Goal: Contribute content: Contribute content

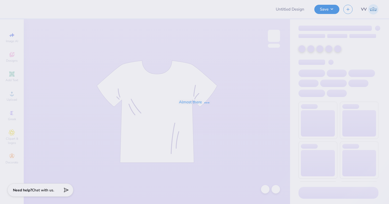
type input "TKE Fall Rush"
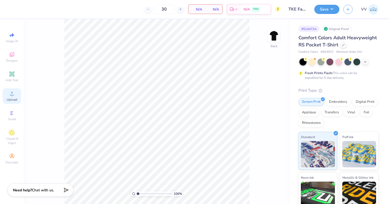
drag, startPoint x: 13, startPoint y: 72, endPoint x: 13, endPoint y: 95, distance: 23.2
click at [13, 72] on icon at bounding box center [12, 74] width 6 height 6
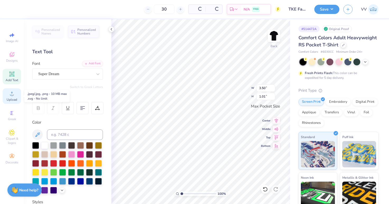
click at [13, 94] on icon at bounding box center [12, 94] width 6 height 6
click at [88, 63] on div "Add Font" at bounding box center [92, 63] width 21 height 6
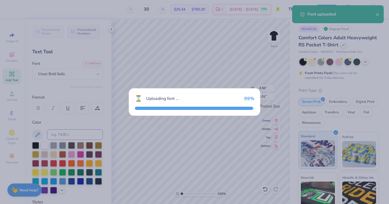
type input "3.44"
type input "0.68"
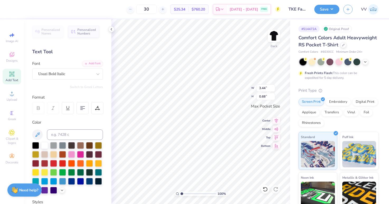
type textarea "TKE"
type input "2.59"
click at [261, 88] on input "2.59" at bounding box center [265, 87] width 19 height 7
type input "3.50"
type input "0.92"
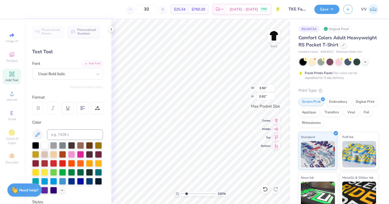
type input "2.33"
click at [186, 193] on input "range" at bounding box center [199, 194] width 36 height 5
type input "3.44"
type input "0.90"
type textarea "FALL RUSH 2025"
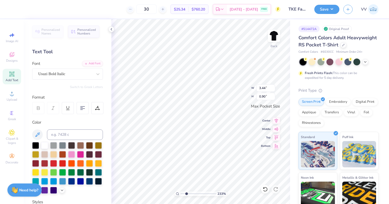
scroll to position [0, 2]
type input "3.43"
type input "0.20"
click at [260, 86] on input "3.43" at bounding box center [265, 87] width 19 height 7
type input "3.50"
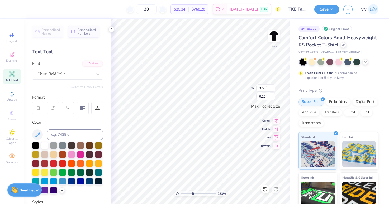
click at [192, 195] on input "range" at bounding box center [199, 194] width 36 height 5
drag, startPoint x: 191, startPoint y: 193, endPoint x: 186, endPoint y: 194, distance: 5.3
click at [186, 194] on input "range" at bounding box center [199, 194] width 36 height 5
type input "1"
click at [167, 196] on div "103 %" at bounding box center [200, 111] width 185 height 185
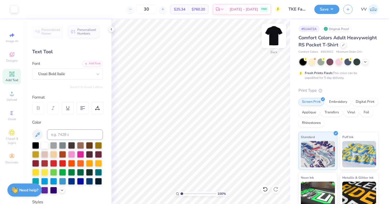
click at [271, 35] on img at bounding box center [273, 35] width 21 height 21
click at [9, 96] on icon at bounding box center [12, 94] width 6 height 6
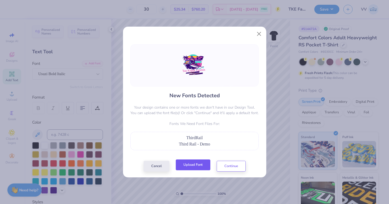
click at [198, 165] on button "Upload Font" at bounding box center [193, 165] width 35 height 11
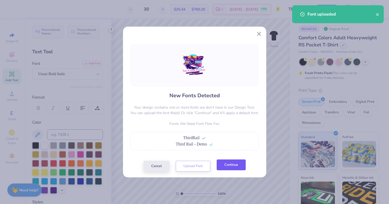
click at [232, 162] on button "Continue" at bounding box center [231, 165] width 29 height 11
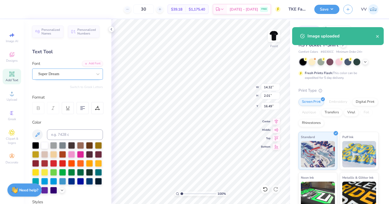
click at [52, 72] on div "Super Dream" at bounding box center [65, 74] width 55 height 8
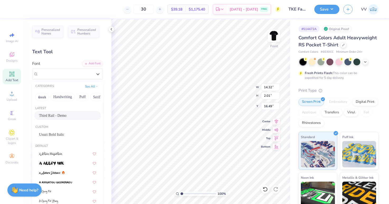
click at [62, 115] on span "Third Rail - Demo" at bounding box center [52, 116] width 27 height 6
type input "13.43"
type input "1.98"
type input "16.60"
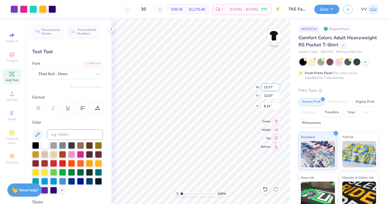
click at [268, 88] on input "13.77" at bounding box center [270, 87] width 19 height 7
type input "12.00"
type input "10.51"
type input "3.00"
type input "2.5"
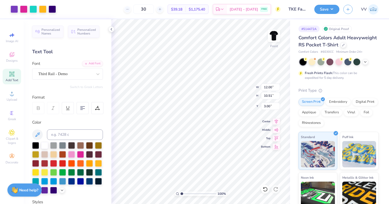
click at [187, 195] on input "range" at bounding box center [199, 194] width 36 height 5
click at [76, 76] on div "Super Dream" at bounding box center [65, 74] width 55 height 8
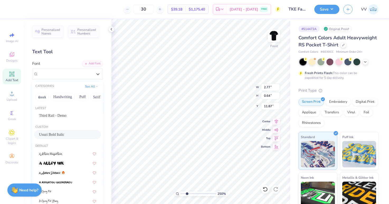
click at [61, 132] on div "Usuzi Bold Italic" at bounding box center [67, 134] width 67 height 9
type input "3.46"
type input "11.90"
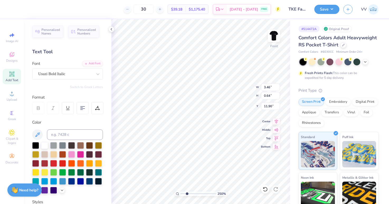
type input "4.70"
type input "0.82"
type input "12.48"
click at [74, 72] on div "Super Dream" at bounding box center [65, 74] width 55 height 8
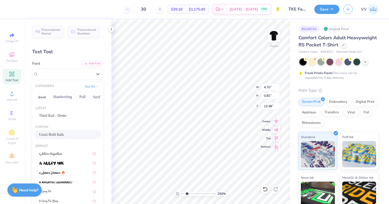
click at [62, 134] on span "Usuzi Bold Italic" at bounding box center [51, 135] width 25 height 6
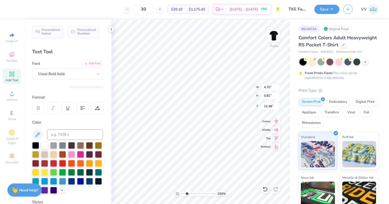
type input "6.05"
type input "0.90"
type input "12.47"
type input "12.40"
type input "6.06"
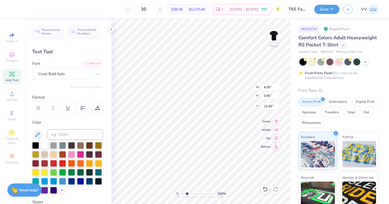
type input "0.77"
type input "12.46"
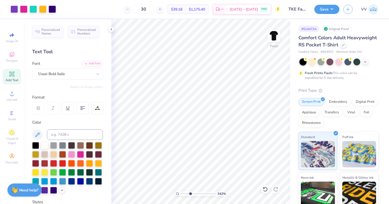
type input "3.42"
click at [190, 193] on input "range" at bounding box center [199, 194] width 36 height 5
type input "10.88"
type input "10.51"
type input "3.00"
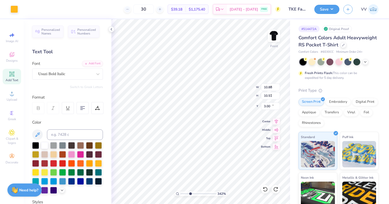
type input "6.06"
type input "0.77"
type input "12.46"
type input "6.05"
type input "0.86"
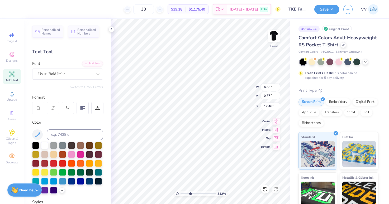
type input "12.42"
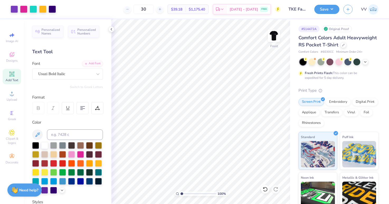
type input "1"
click at [180, 197] on div "100 %" at bounding box center [200, 111] width 185 height 185
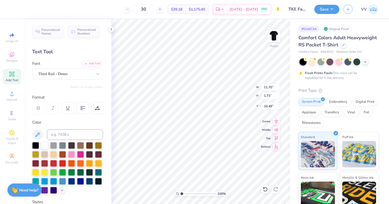
type input "10.49"
type input "1.97"
click at [185, 194] on input "range" at bounding box center [199, 194] width 36 height 5
type input "10.17"
type input "11.68"
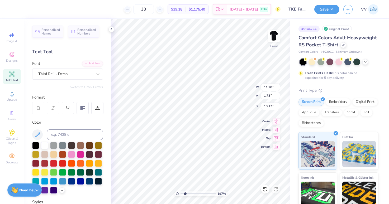
type input "2.05"
type input "10.17"
drag, startPoint x: 175, startPoint y: 195, endPoint x: 176, endPoint y: 192, distance: 3.2
type input "1"
click at [181, 195] on input "range" at bounding box center [199, 194] width 36 height 5
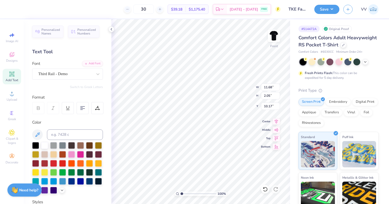
type input "10.37"
type input "2.44"
click at [187, 193] on input "range" at bounding box center [199, 194] width 36 height 5
type input "10.17"
type input "1"
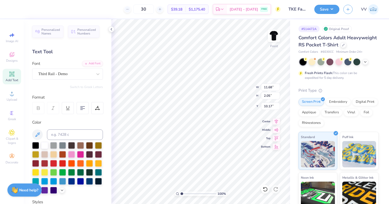
click at [181, 193] on input "range" at bounding box center [199, 194] width 36 height 5
click at [268, 87] on input "11.68" at bounding box center [270, 87] width 19 height 7
type input "12.00"
type input "10.80"
type input "3.00"
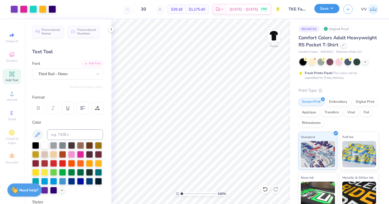
click at [328, 10] on button "Save" at bounding box center [326, 8] width 25 height 9
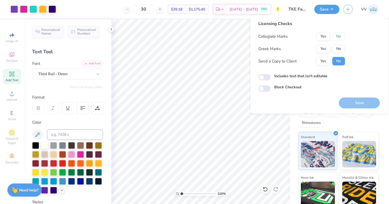
click at [339, 37] on button "No" at bounding box center [338, 36] width 13 height 8
click at [326, 49] on button "Yes" at bounding box center [323, 49] width 14 height 8
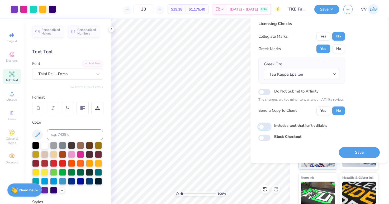
click at [266, 128] on input "Includes text that isn't editable" at bounding box center [264, 127] width 12 height 6
checkbox input "true"
click at [356, 152] on button "Save" at bounding box center [359, 152] width 41 height 11
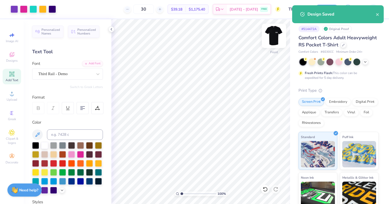
click at [272, 32] on img at bounding box center [273, 35] width 21 height 21
